Goal: Task Accomplishment & Management: Manage account settings

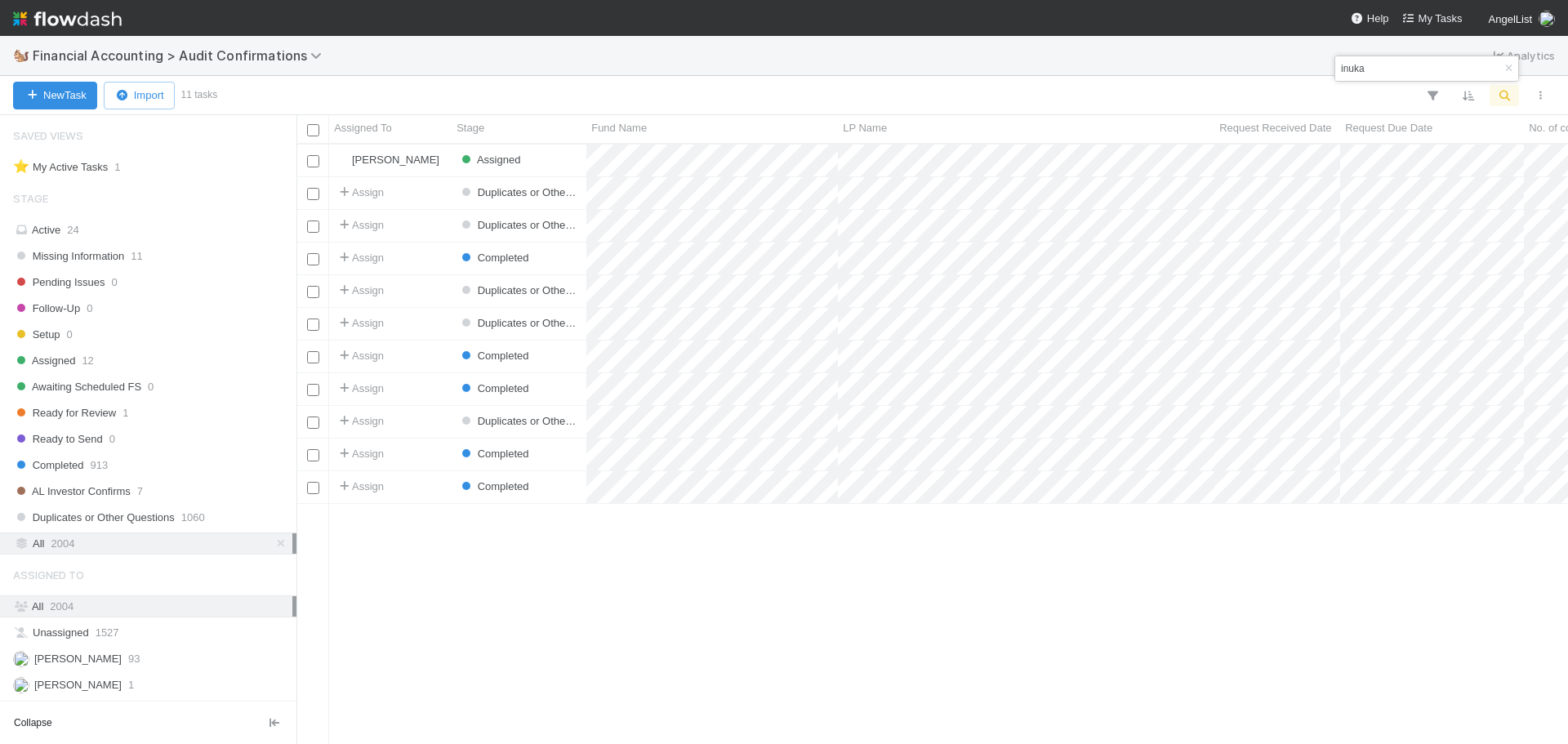
scroll to position [156, 0]
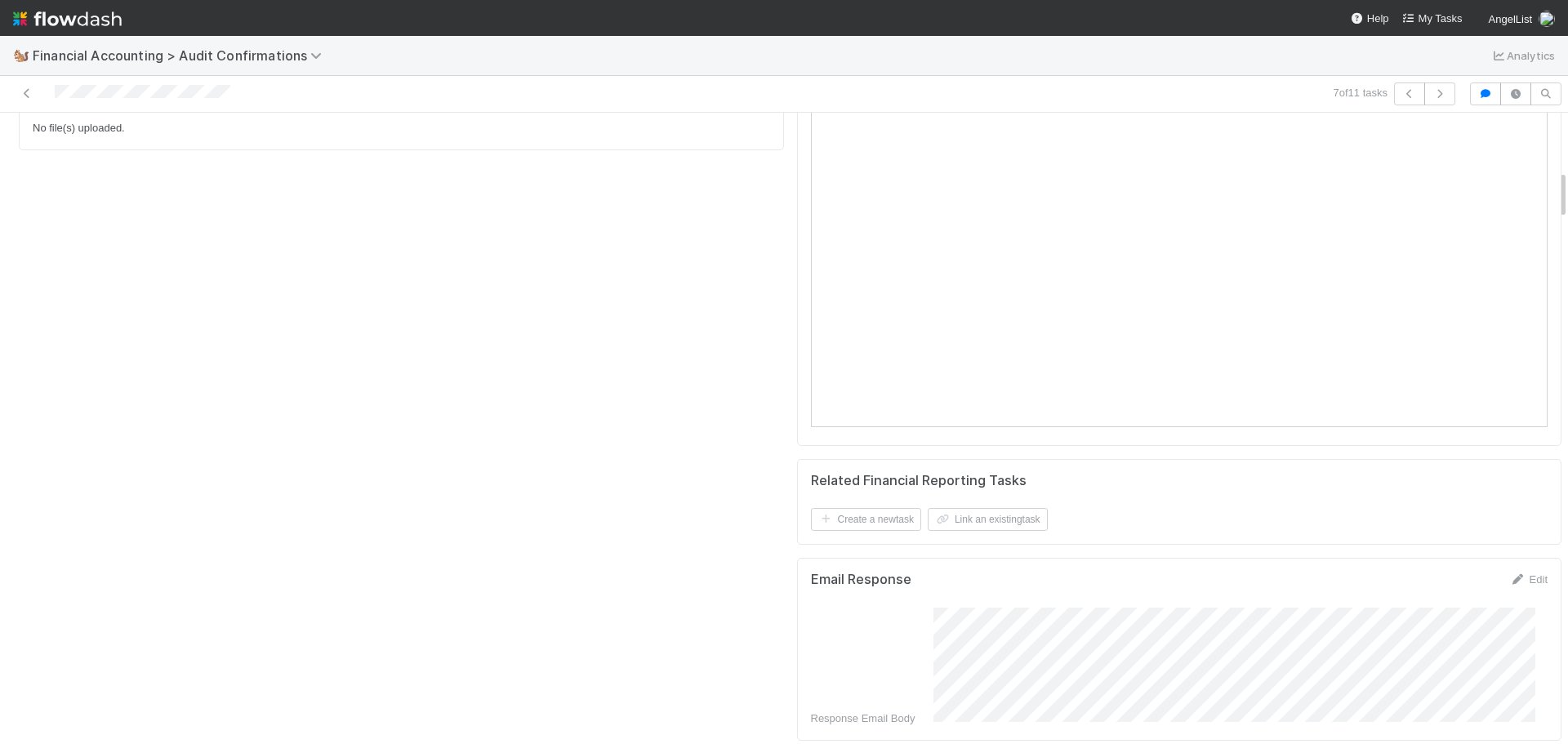
scroll to position [164, 0]
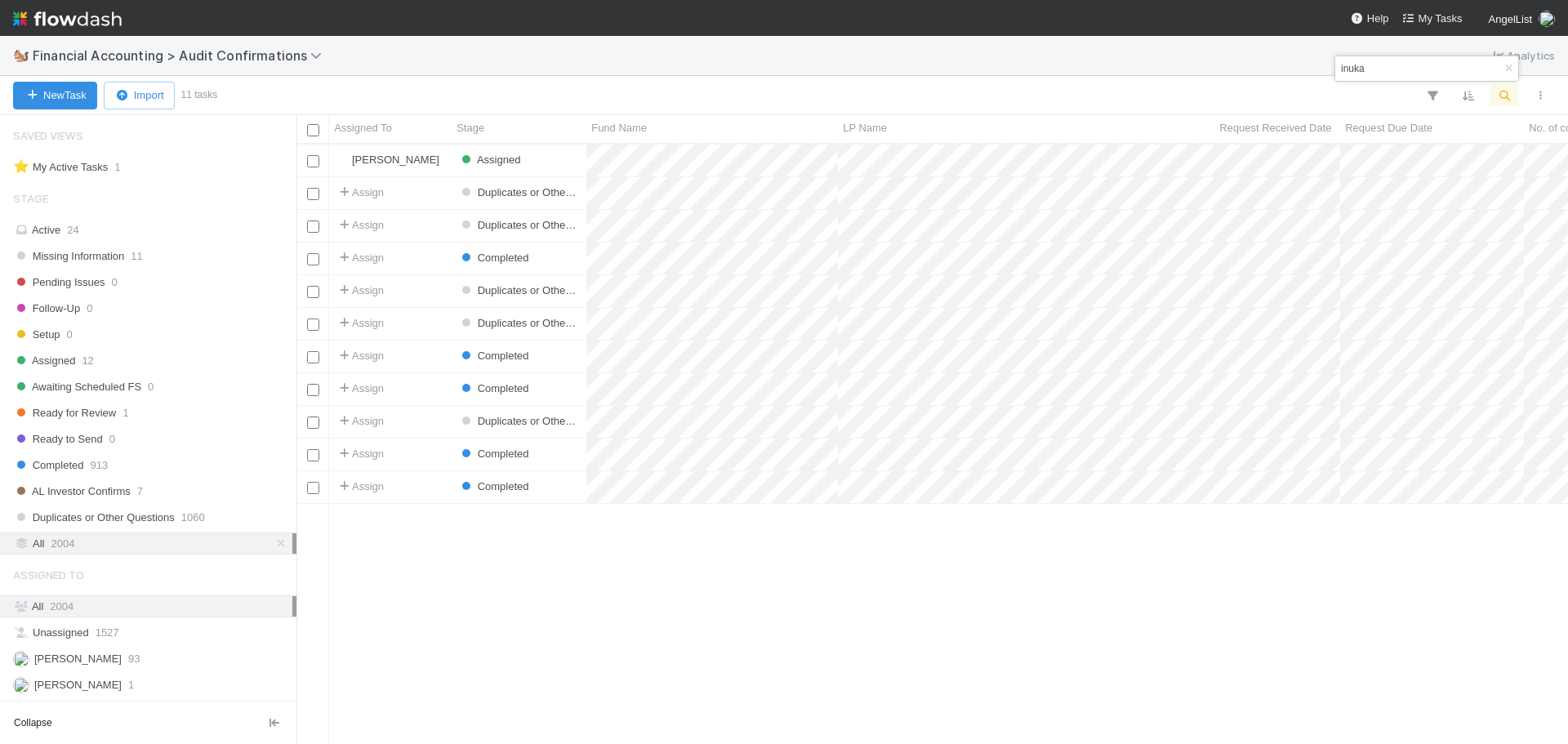
scroll to position [588, 1259]
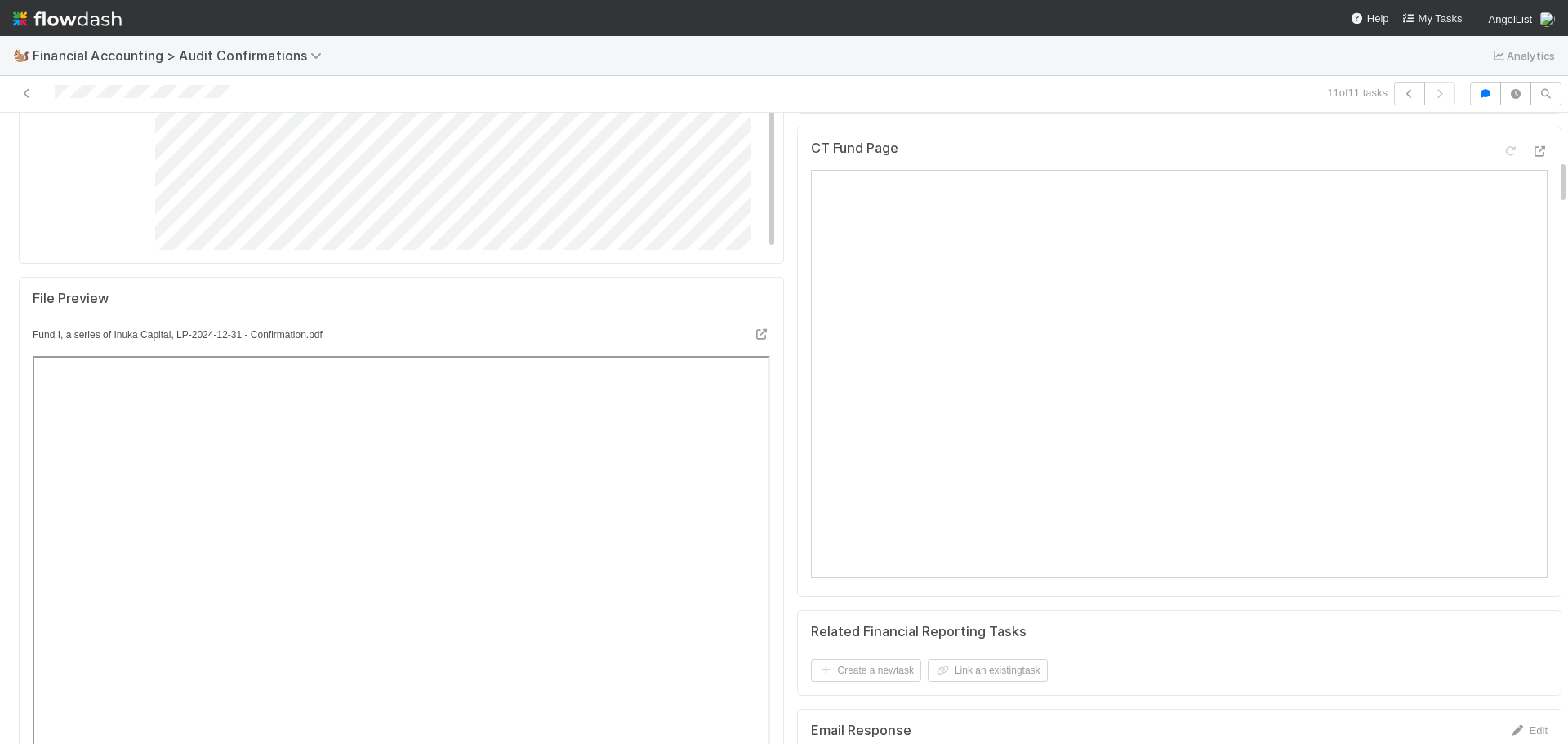
scroll to position [734, 0]
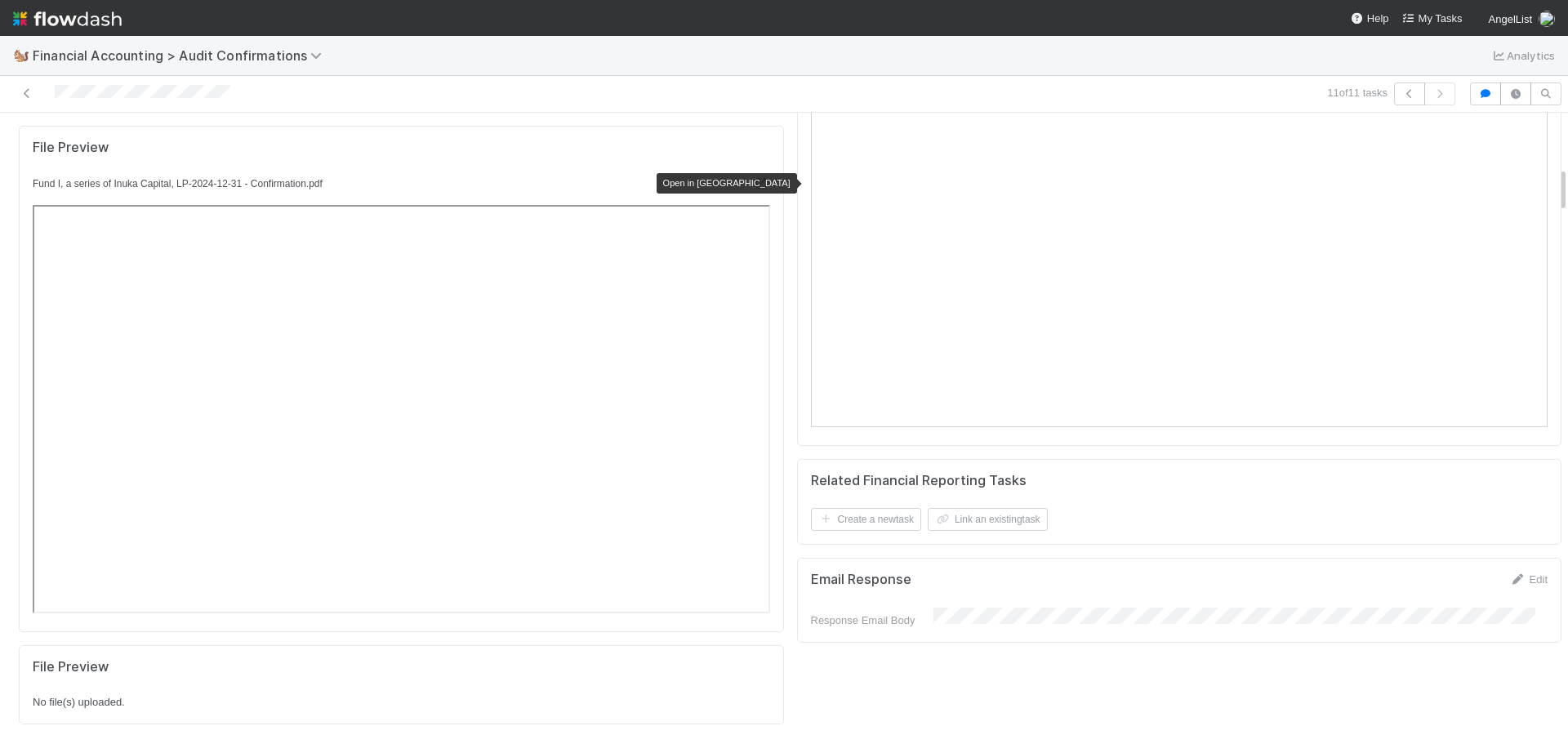
click at [754, 179] on icon at bounding box center [762, 183] width 16 height 10
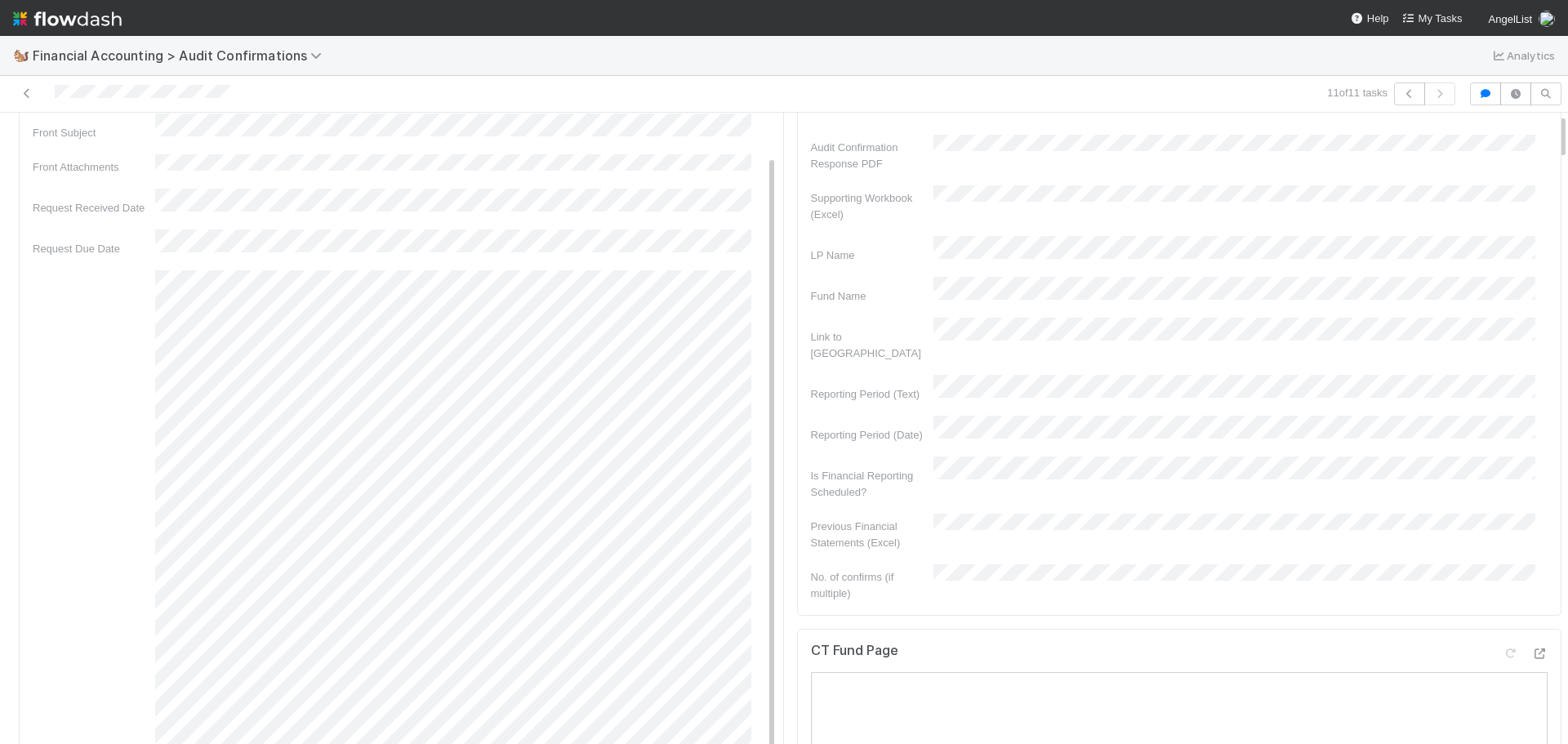
scroll to position [0, 0]
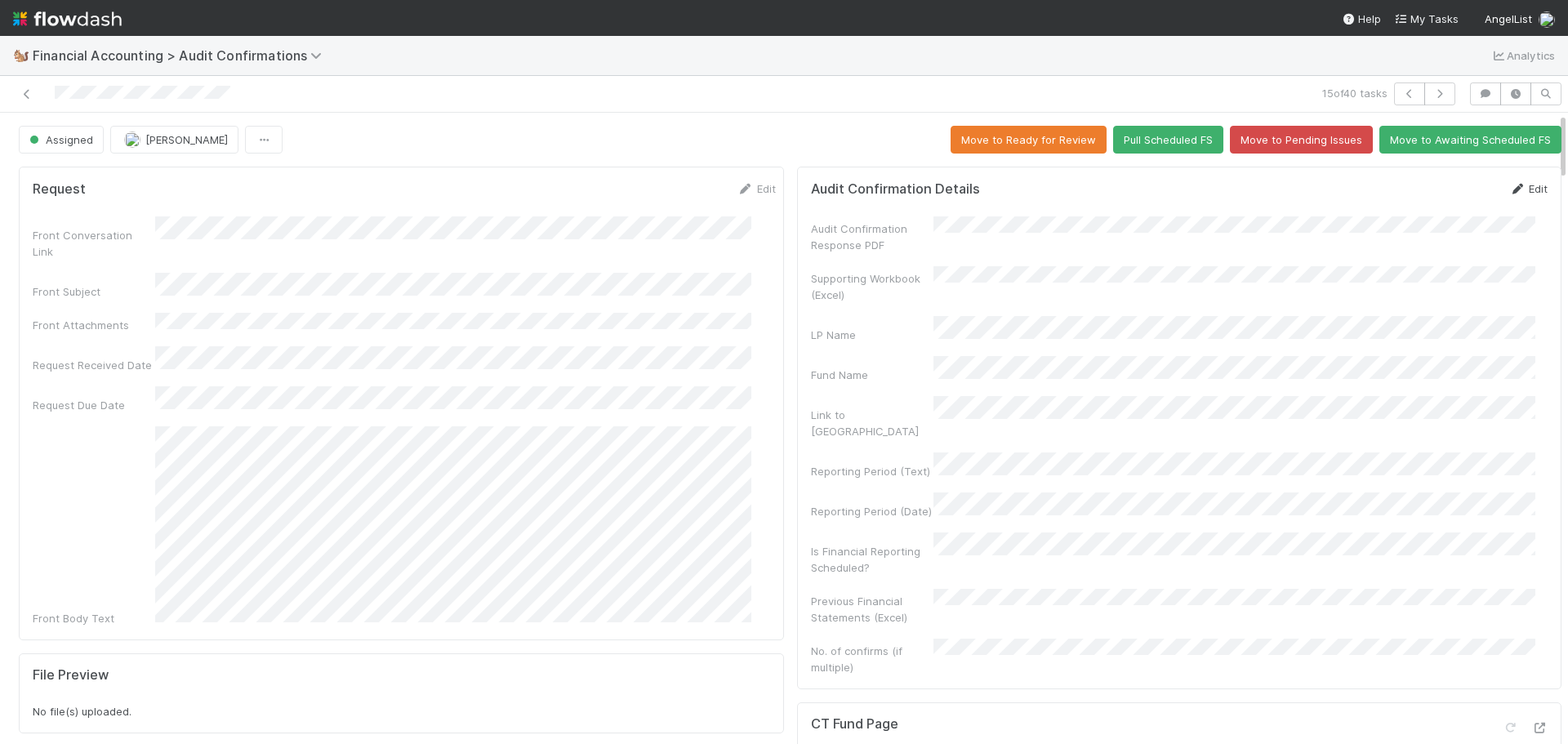
click at [1509, 188] on link "Edit" at bounding box center [1528, 188] width 38 height 13
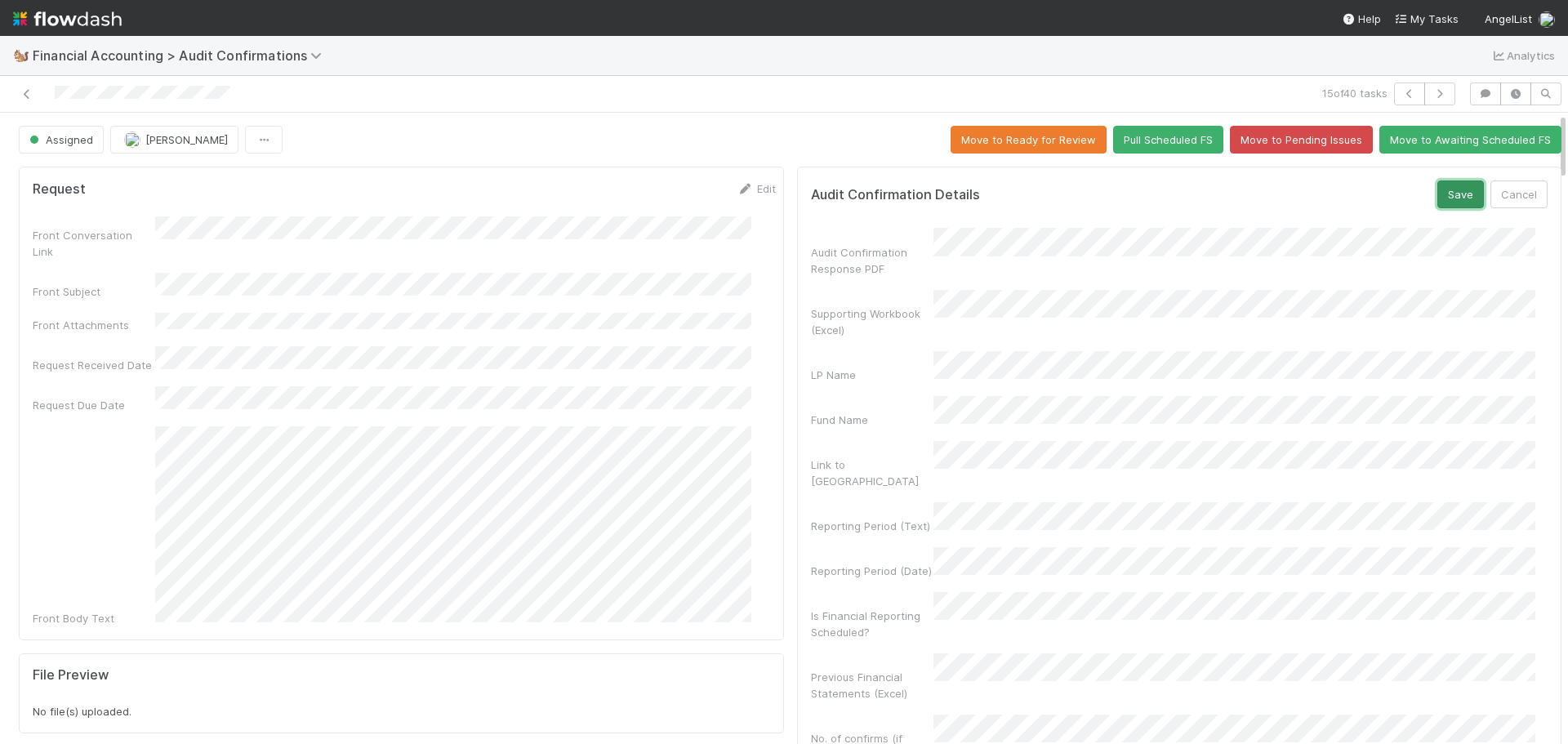
click at [1439, 196] on button "Save" at bounding box center [1461, 195] width 47 height 28
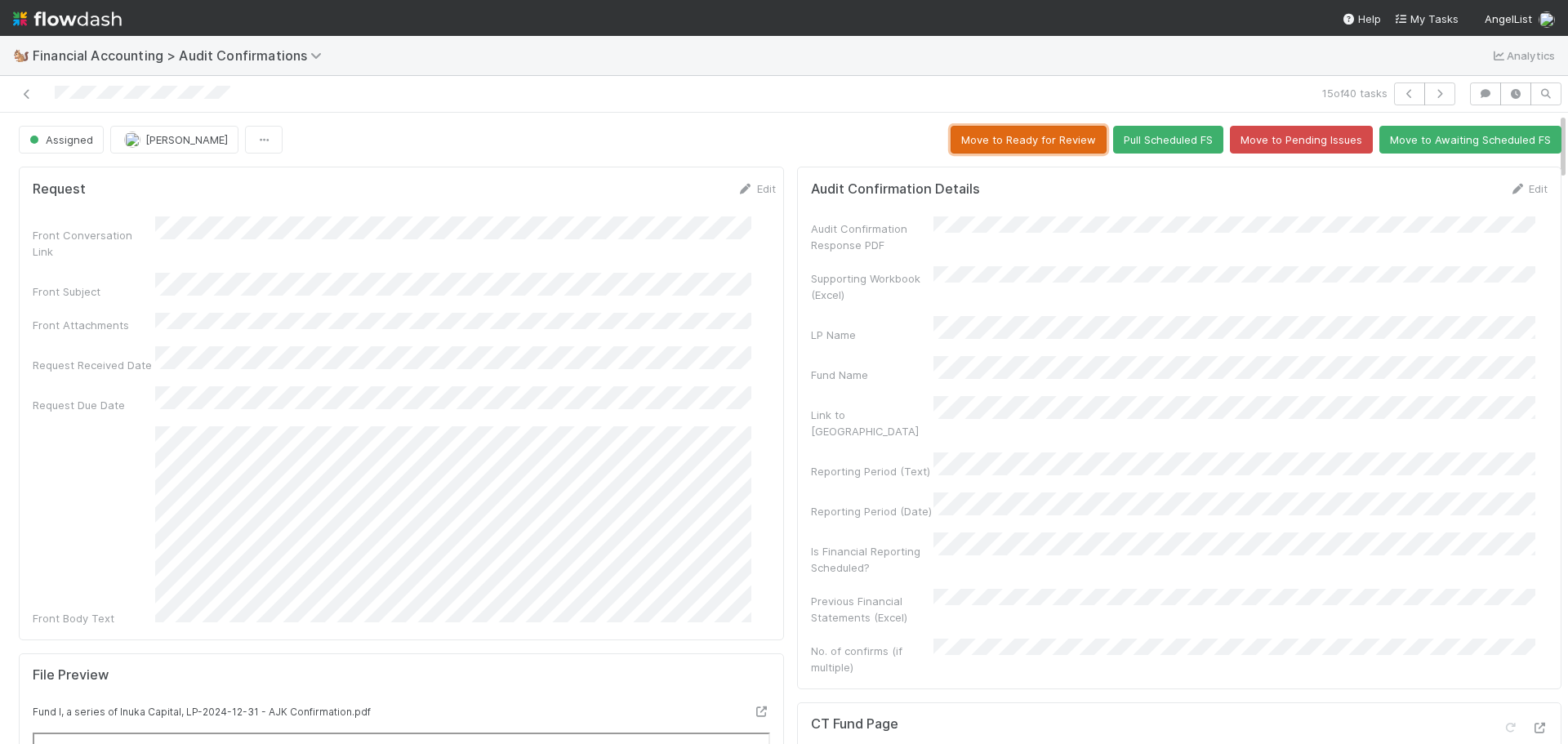
click at [993, 138] on button "Move to Ready for Review" at bounding box center [1029, 139] width 156 height 28
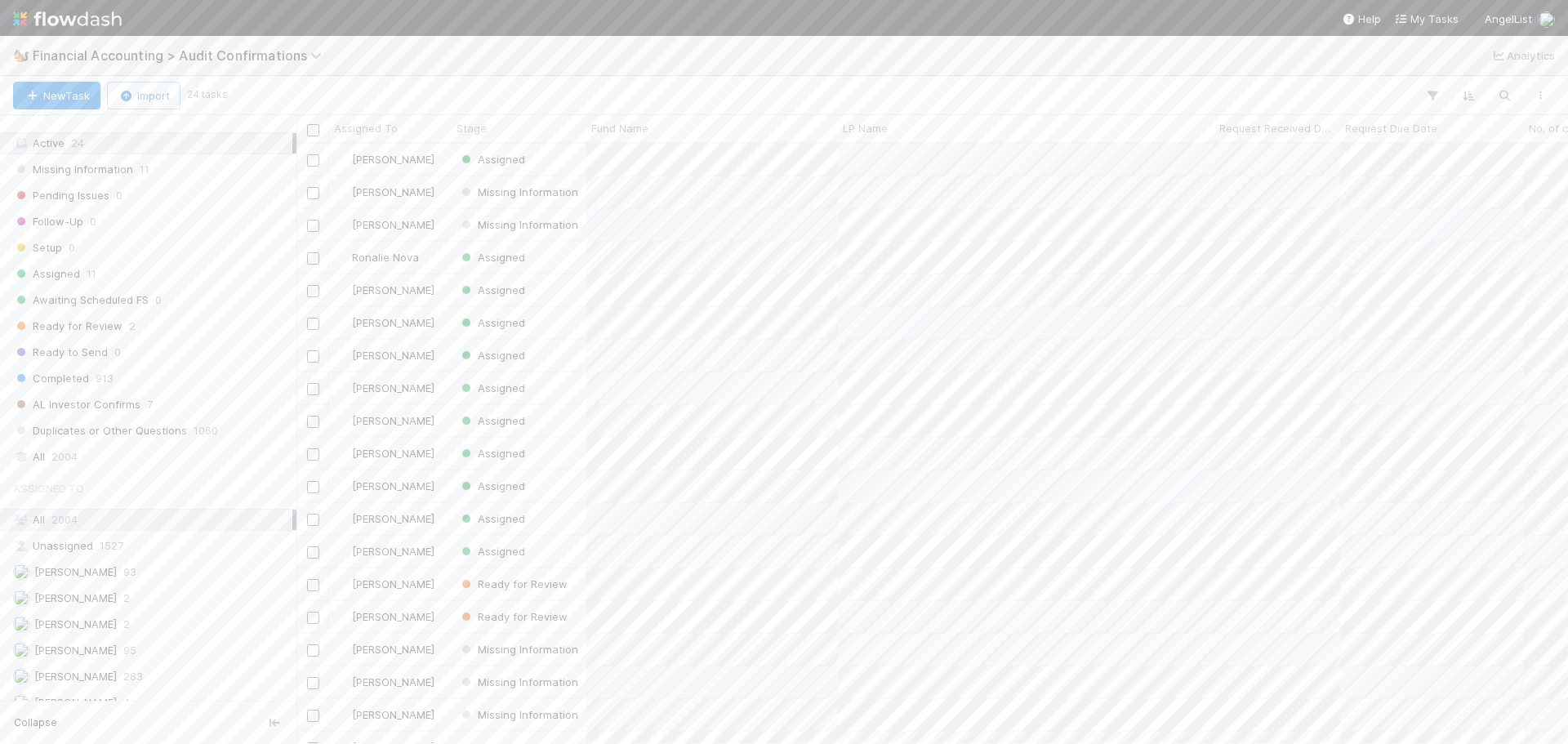
scroll to position [156, 0]
click at [115, 392] on div "All 2004" at bounding box center [152, 388] width 280 height 21
click at [1506, 96] on icon "button" at bounding box center [1504, 95] width 16 height 15
type input "inuka"
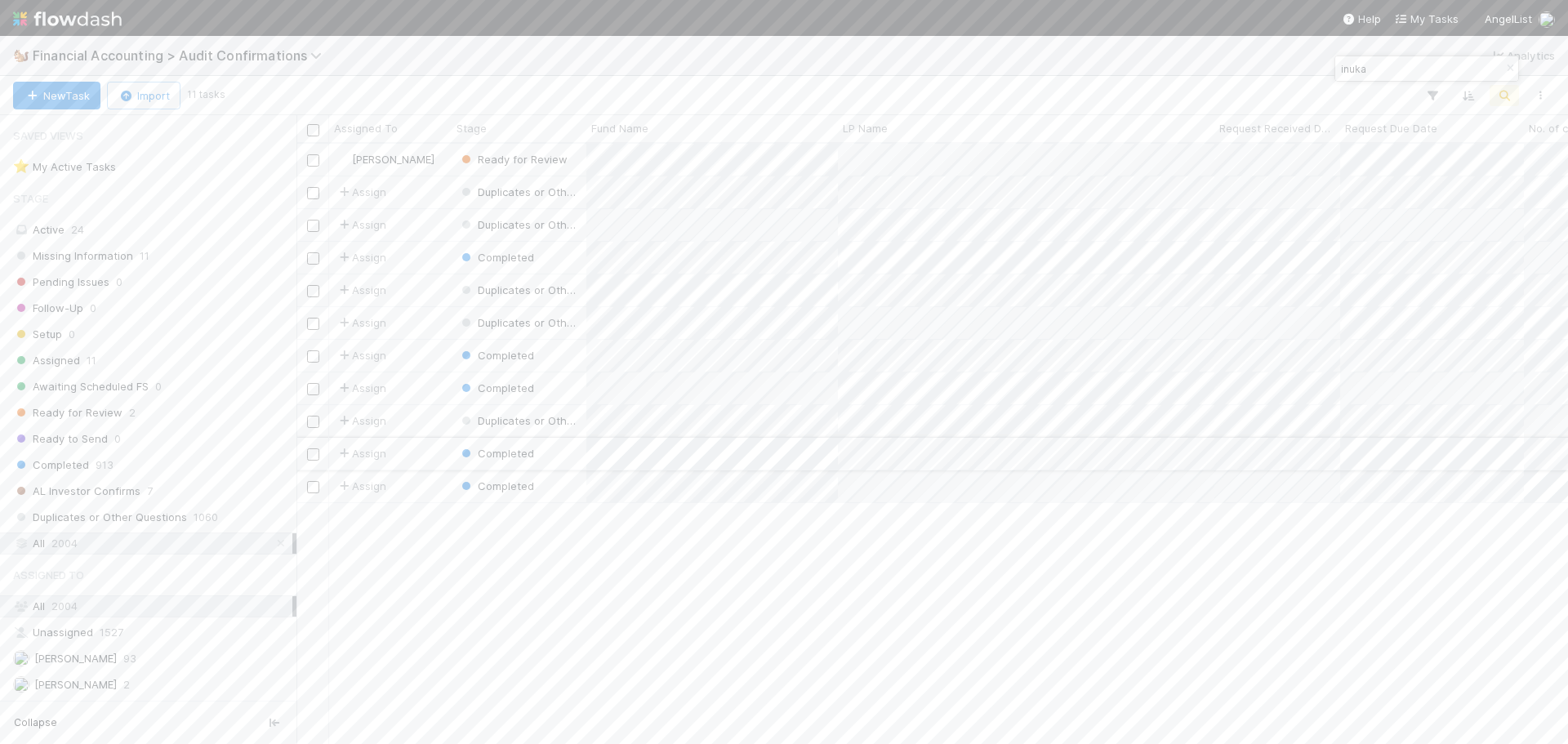
scroll to position [588, 1259]
